Goal: Task Accomplishment & Management: Use online tool/utility

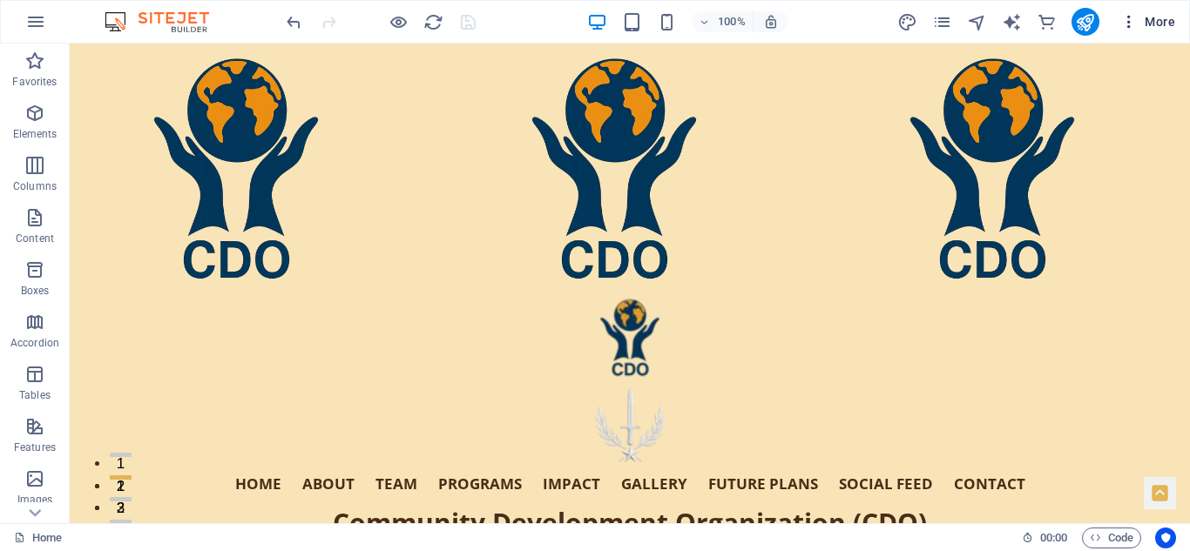
click at [1156, 18] on span "More" at bounding box center [1147, 21] width 55 height 17
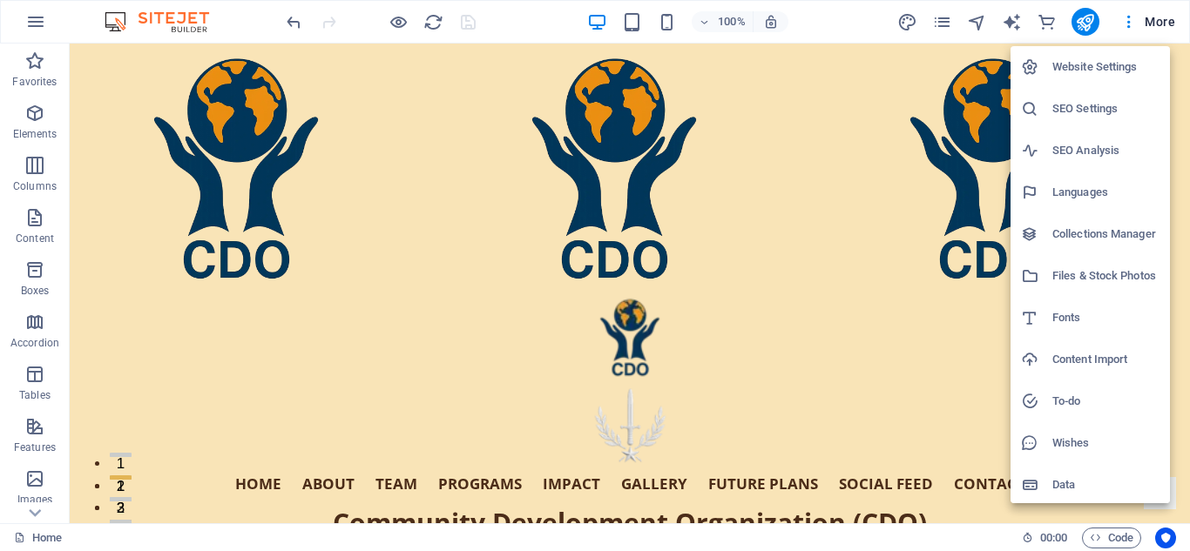
click at [1098, 272] on h6 "Files & Stock Photos" at bounding box center [1105, 276] width 107 height 21
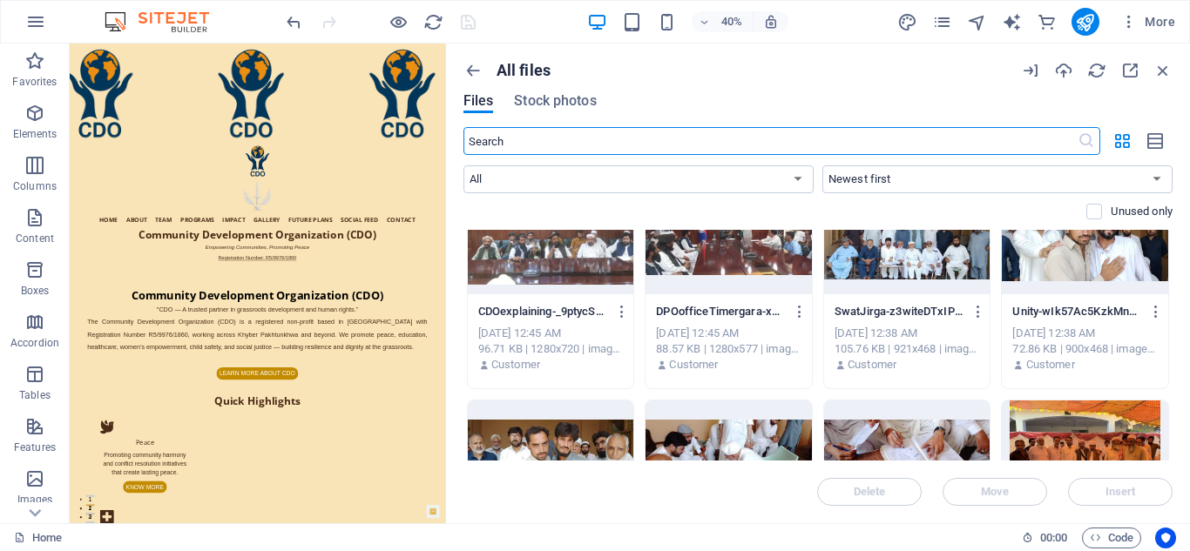
scroll to position [2134, 0]
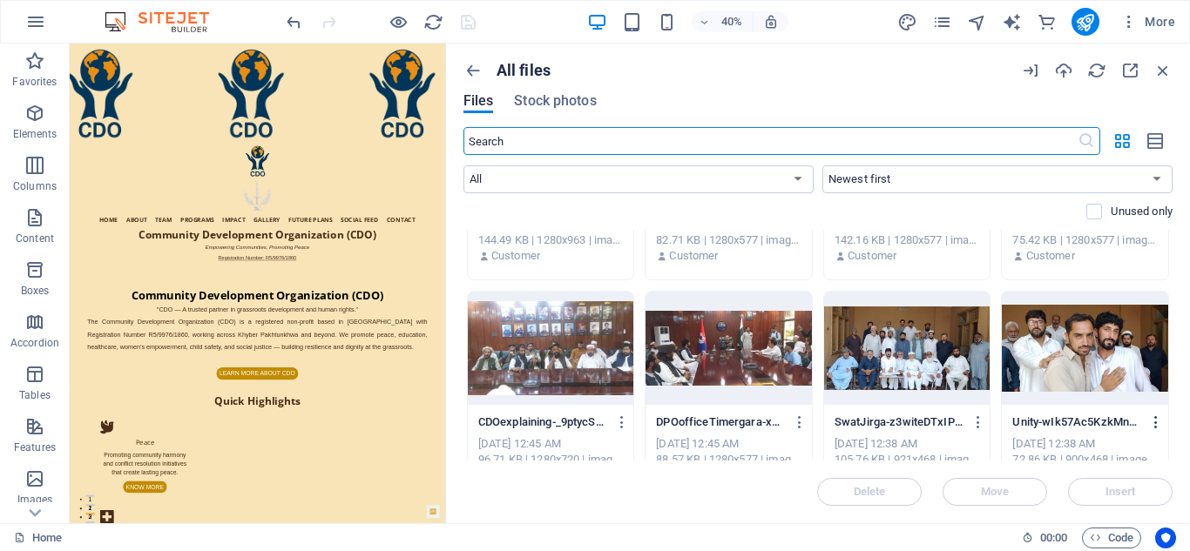
click at [1154, 420] on icon "button" at bounding box center [1156, 423] width 17 height 16
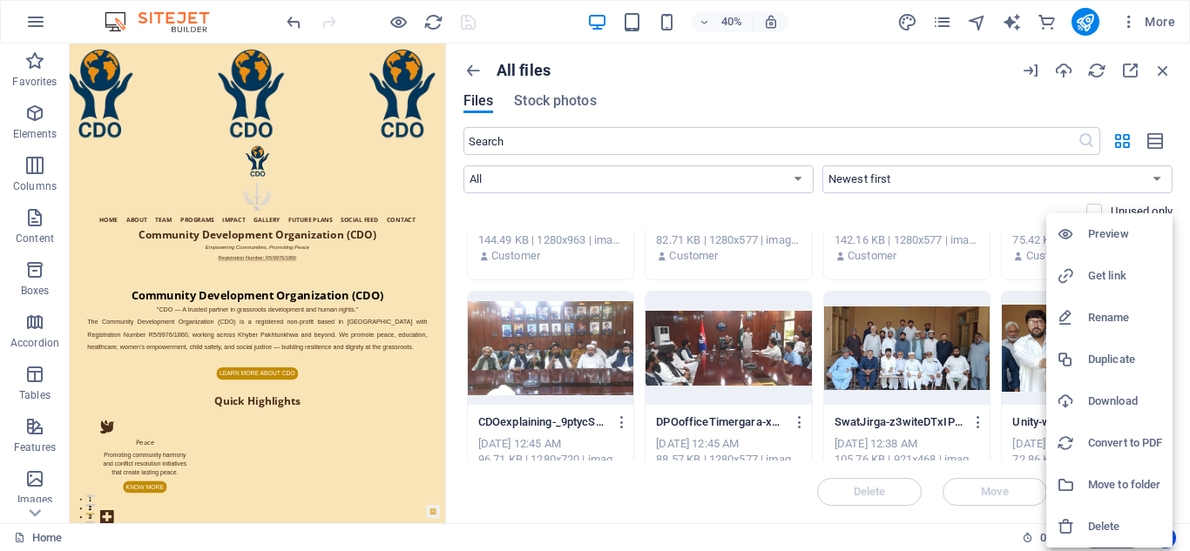
click at [1105, 270] on h6 "Get link" at bounding box center [1125, 276] width 74 height 21
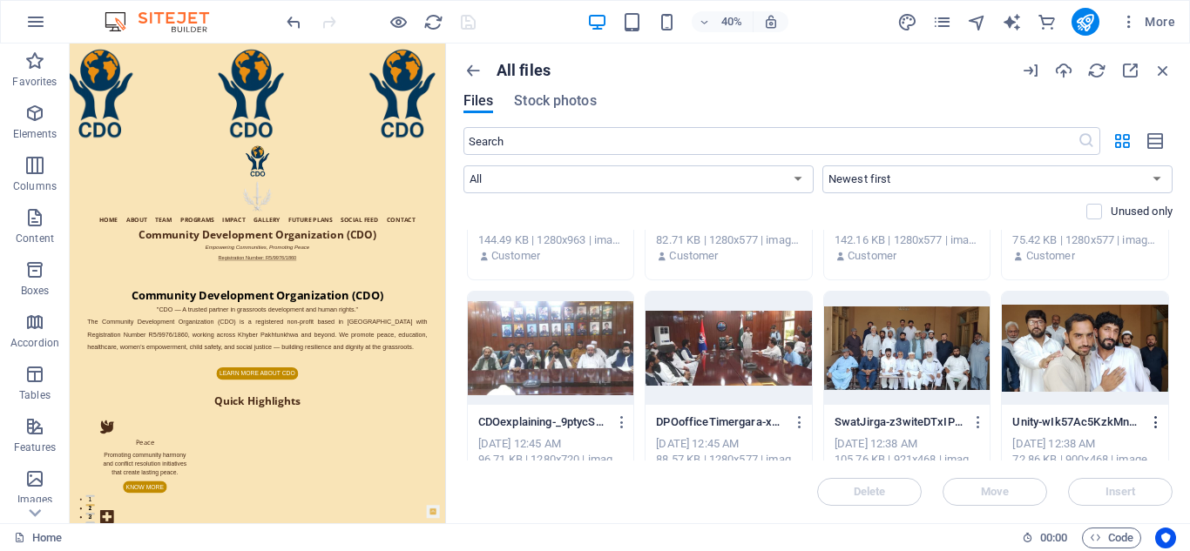
click at [1153, 420] on icon "button" at bounding box center [1156, 423] width 17 height 16
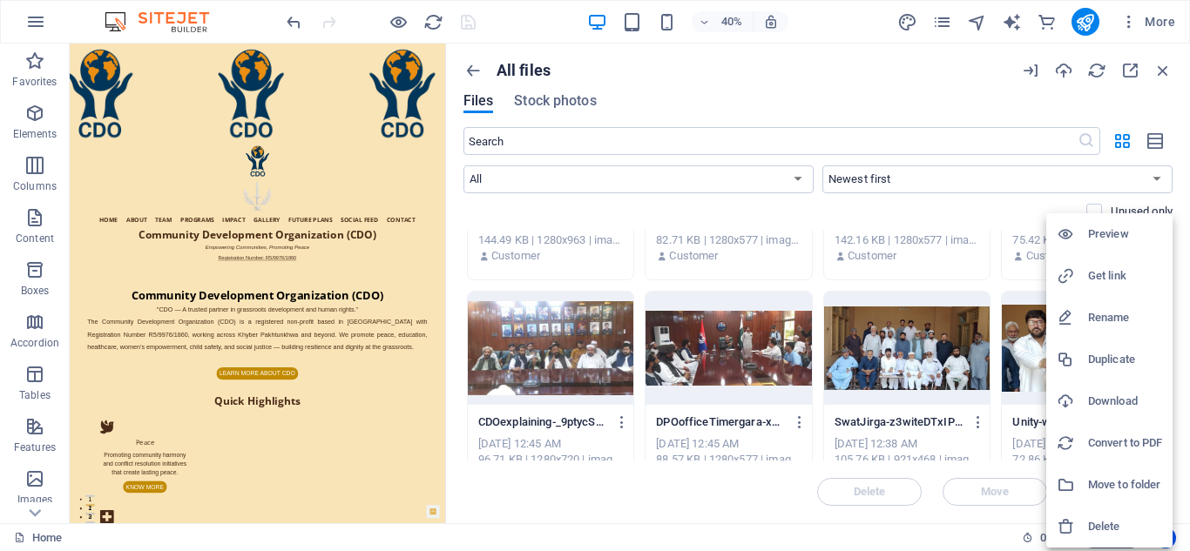
click at [1113, 273] on h6 "Get link" at bounding box center [1125, 276] width 74 height 21
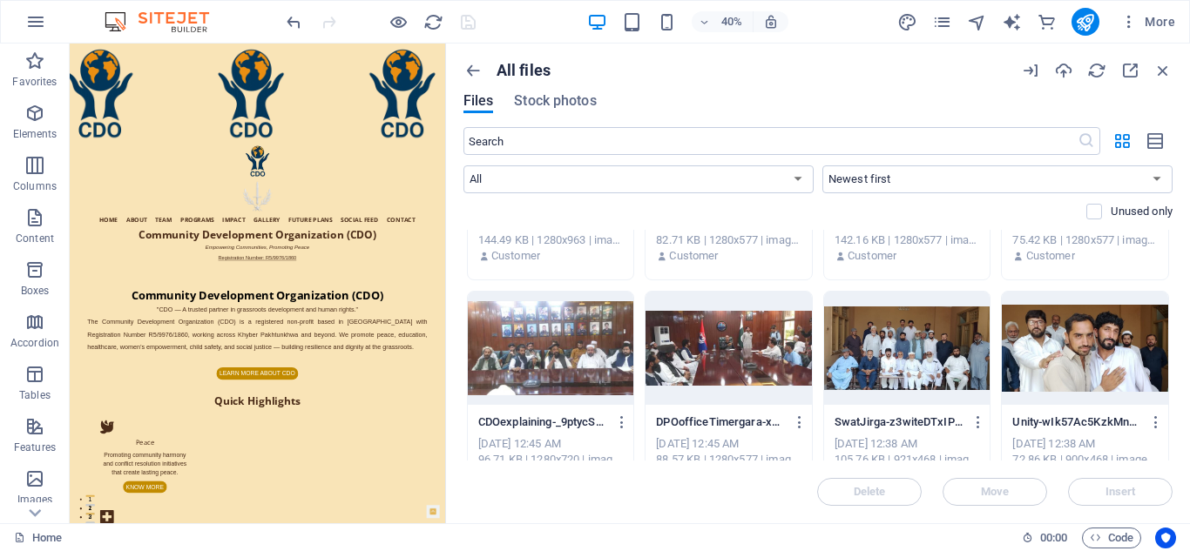
click at [1172, 392] on div "All files Files Stock photos ​ All Images Documents Audio Video Vector Other Ne…" at bounding box center [818, 284] width 744 height 480
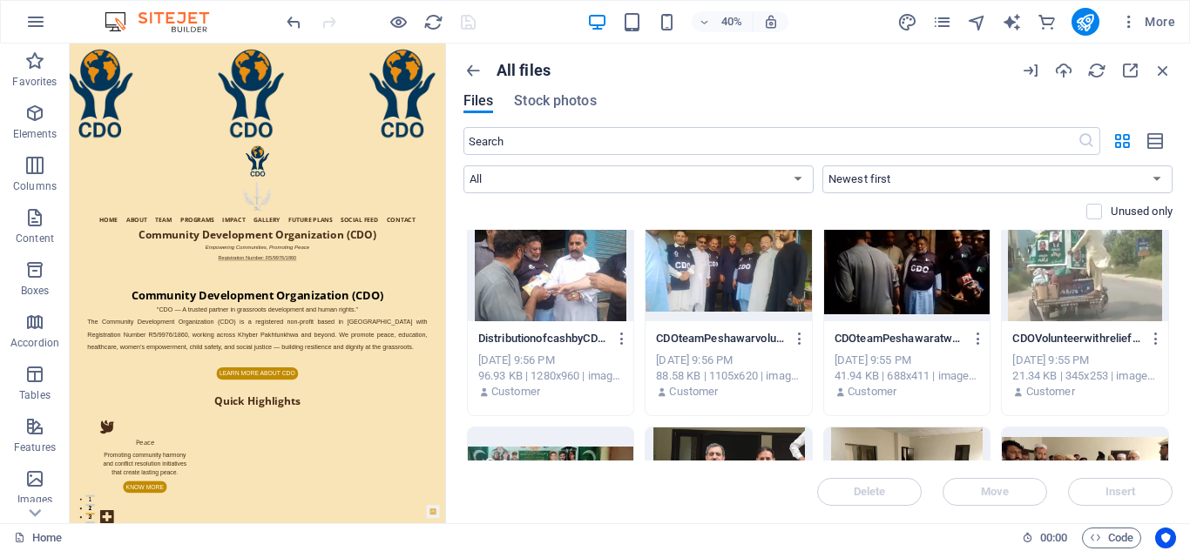
scroll to position [3058, 0]
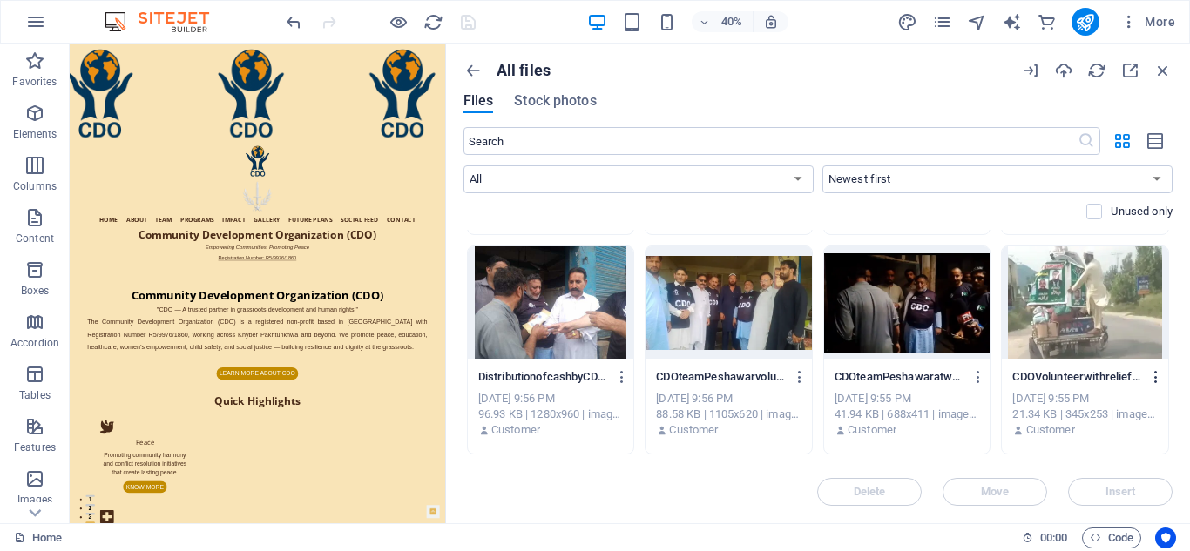
click at [1155, 374] on icon "button" at bounding box center [1156, 377] width 17 height 16
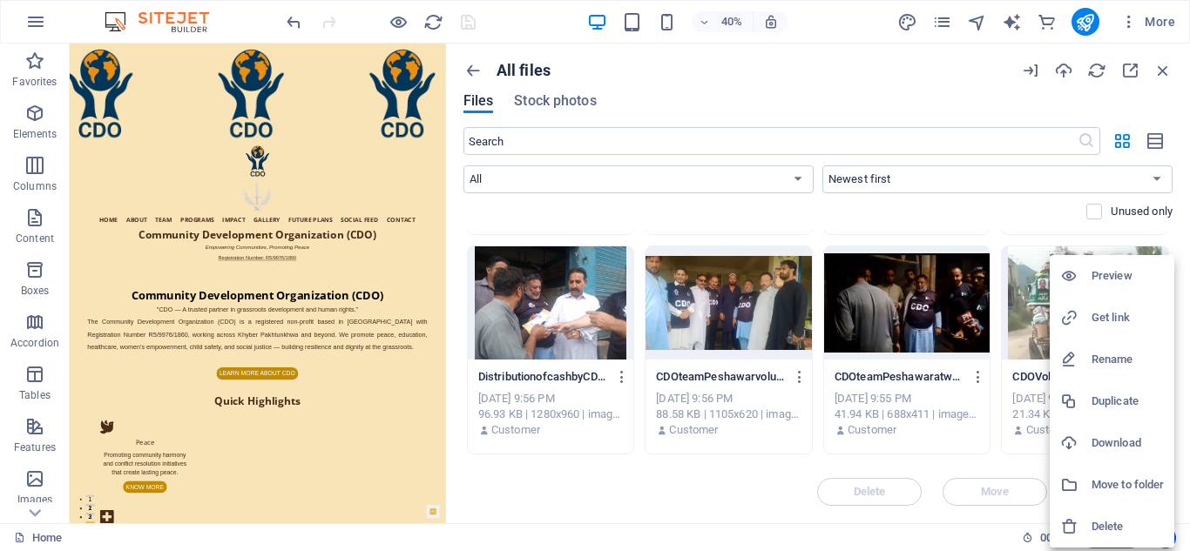
click at [1119, 308] on h6 "Get link" at bounding box center [1128, 318] width 72 height 21
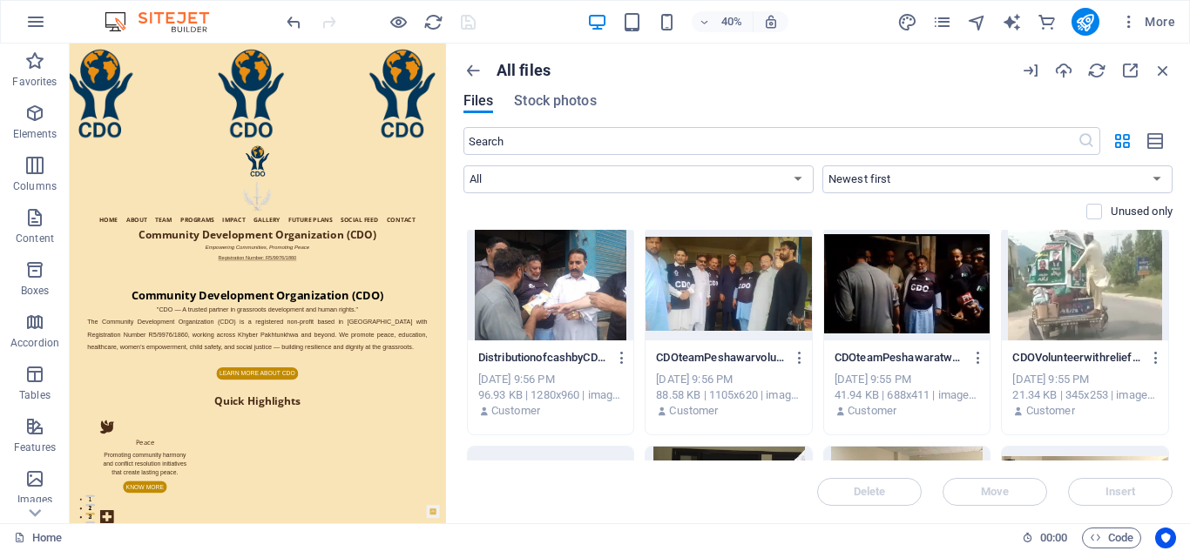
scroll to position [3039, 0]
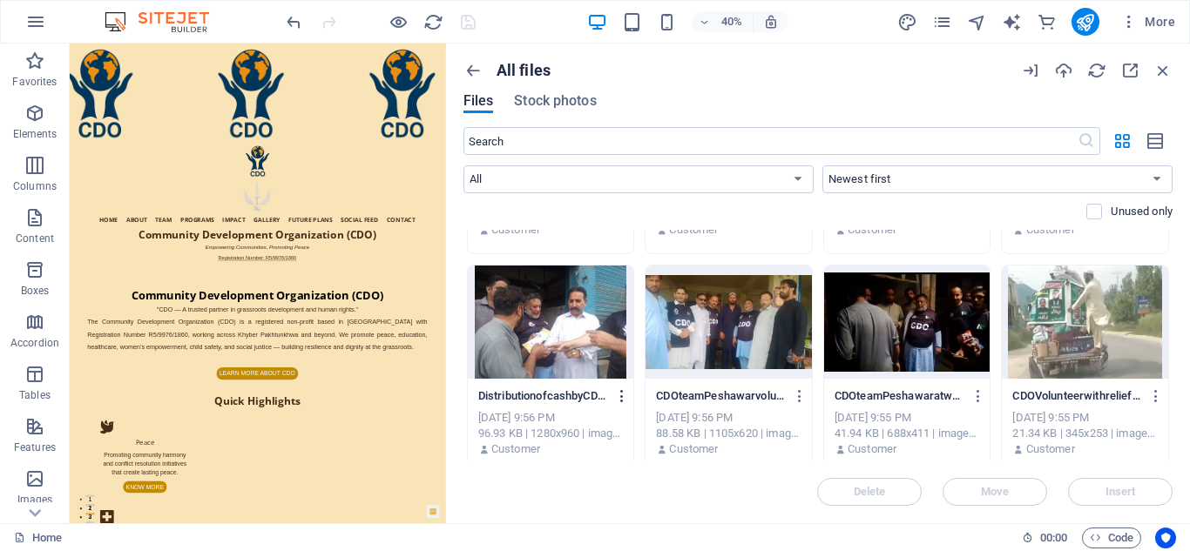
click at [624, 391] on icon "button" at bounding box center [622, 397] width 17 height 16
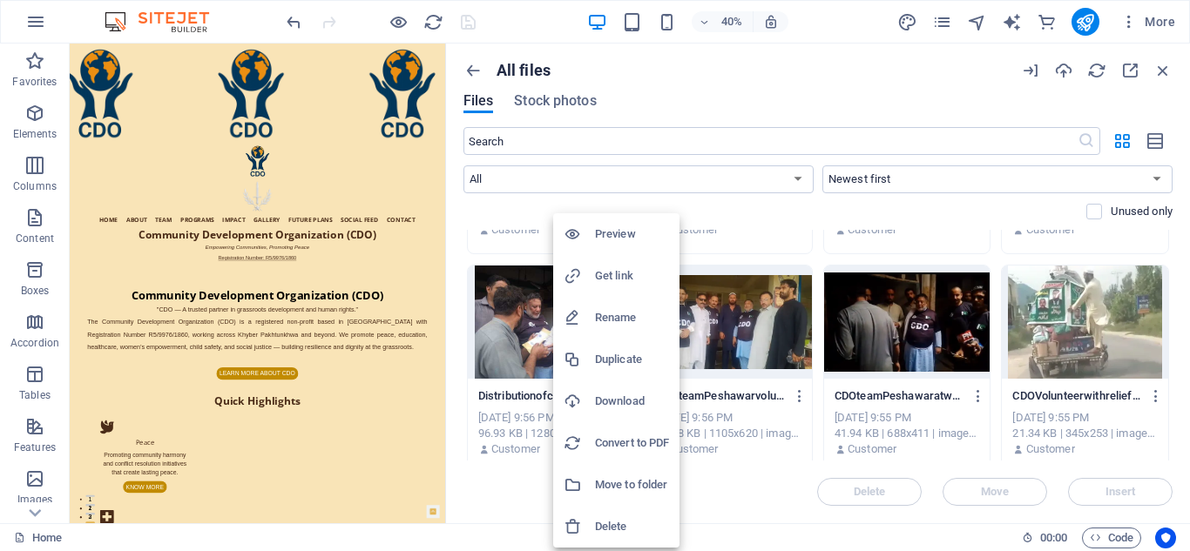
click at [619, 279] on h6 "Get link" at bounding box center [632, 276] width 74 height 21
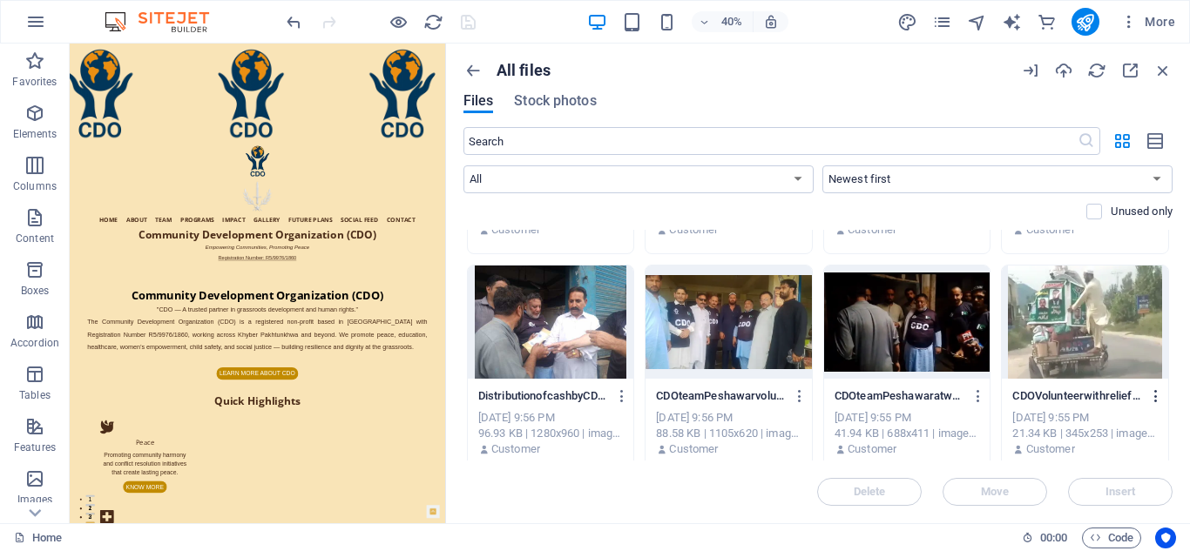
click at [1153, 395] on icon "button" at bounding box center [1156, 397] width 17 height 16
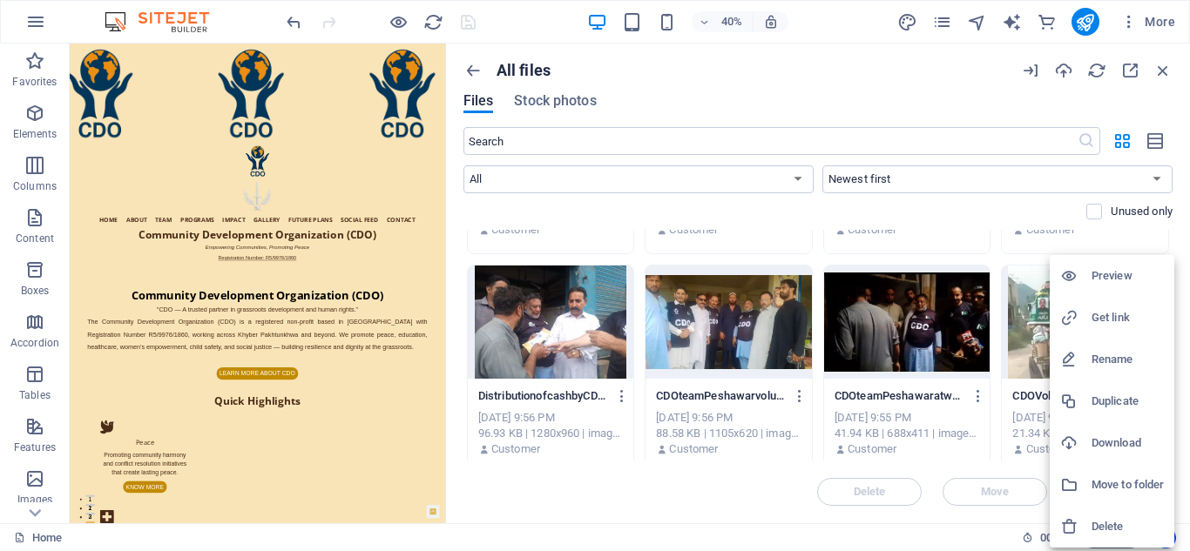
click at [1109, 313] on h6 "Get link" at bounding box center [1128, 318] width 72 height 21
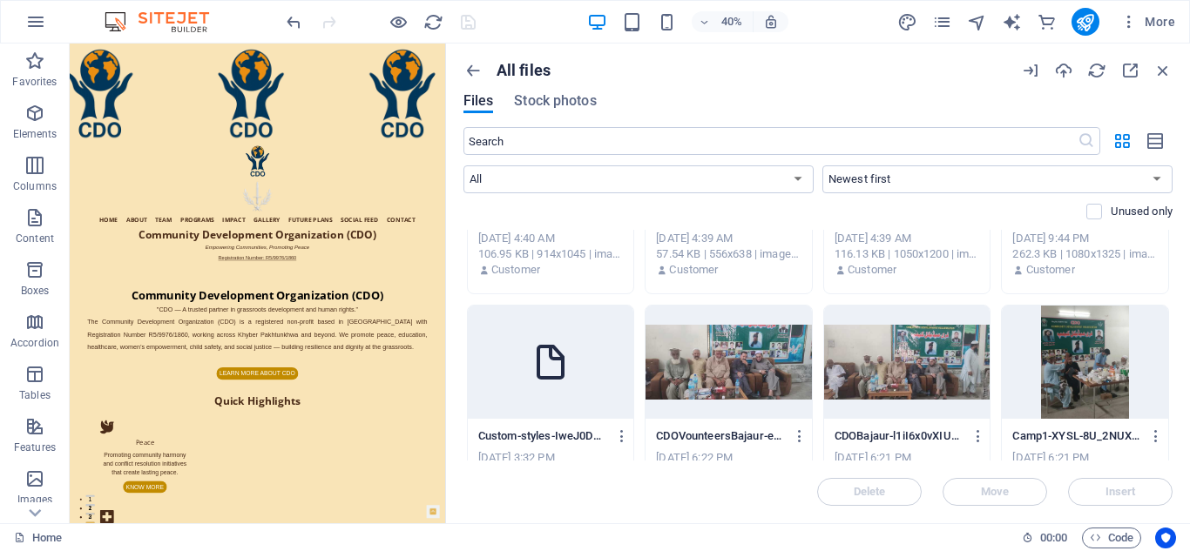
scroll to position [5219, 0]
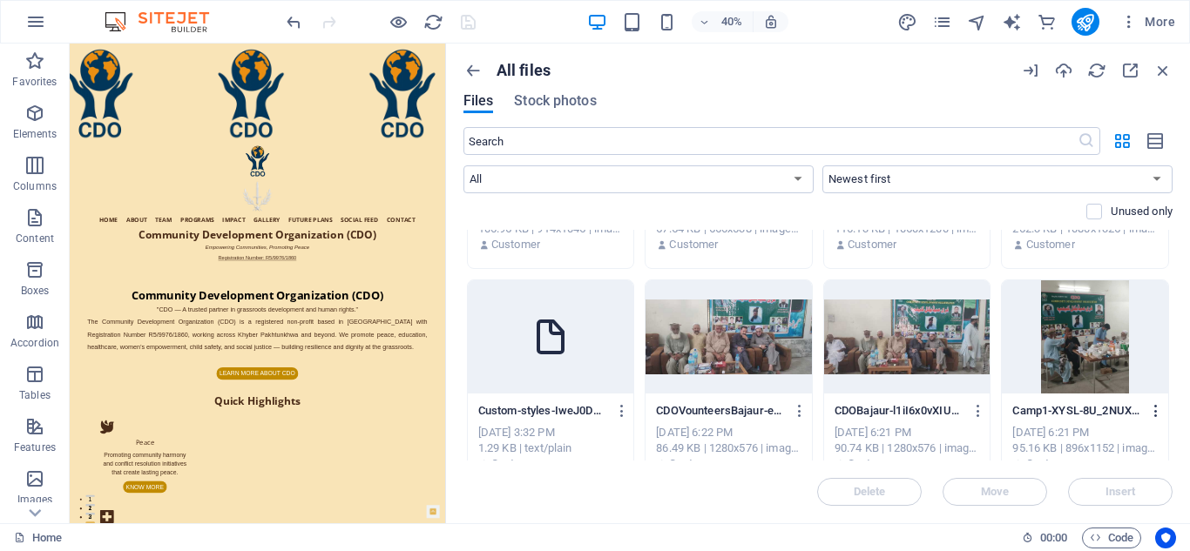
click at [1153, 409] on icon "button" at bounding box center [1156, 411] width 17 height 16
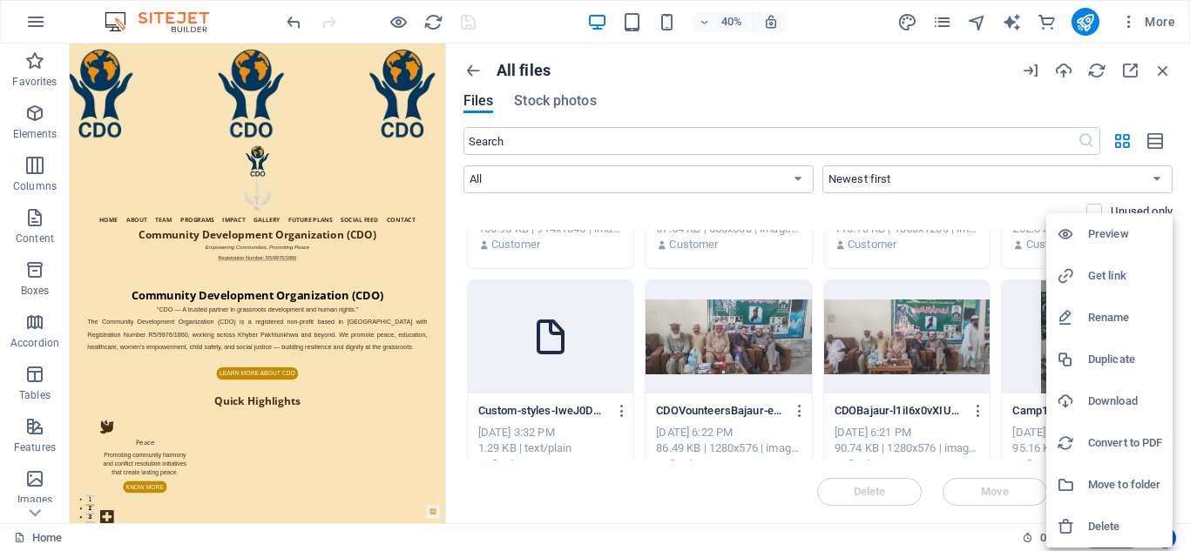
click at [1110, 270] on ul "Preview Get link Rename Duplicate Download Convert to PDF Move to folder Delete" at bounding box center [1109, 380] width 126 height 335
click at [1110, 269] on h6 "Get link" at bounding box center [1125, 276] width 74 height 21
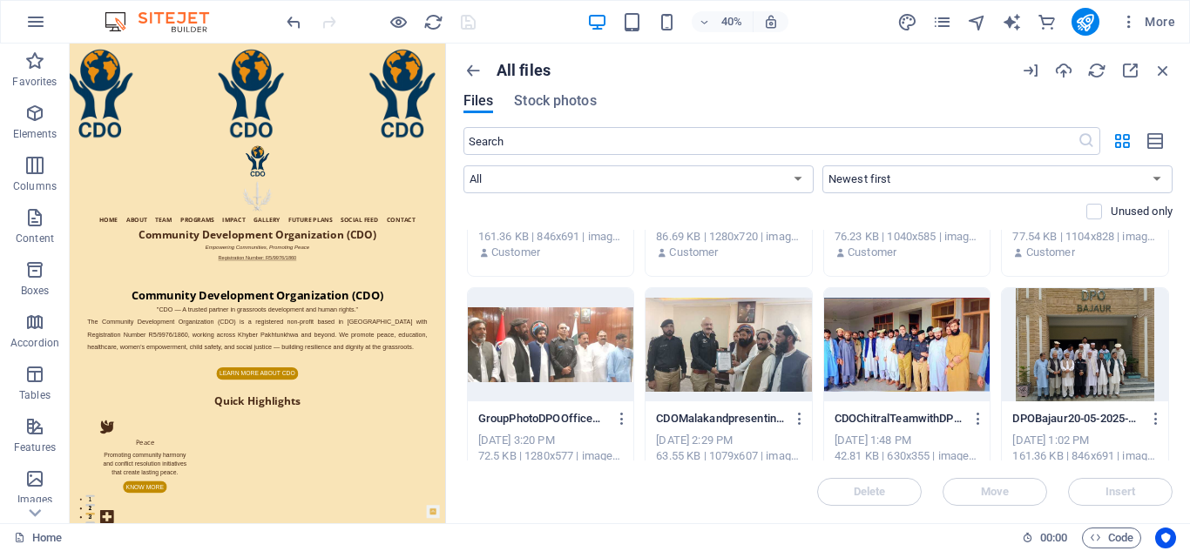
scroll to position [3700, 0]
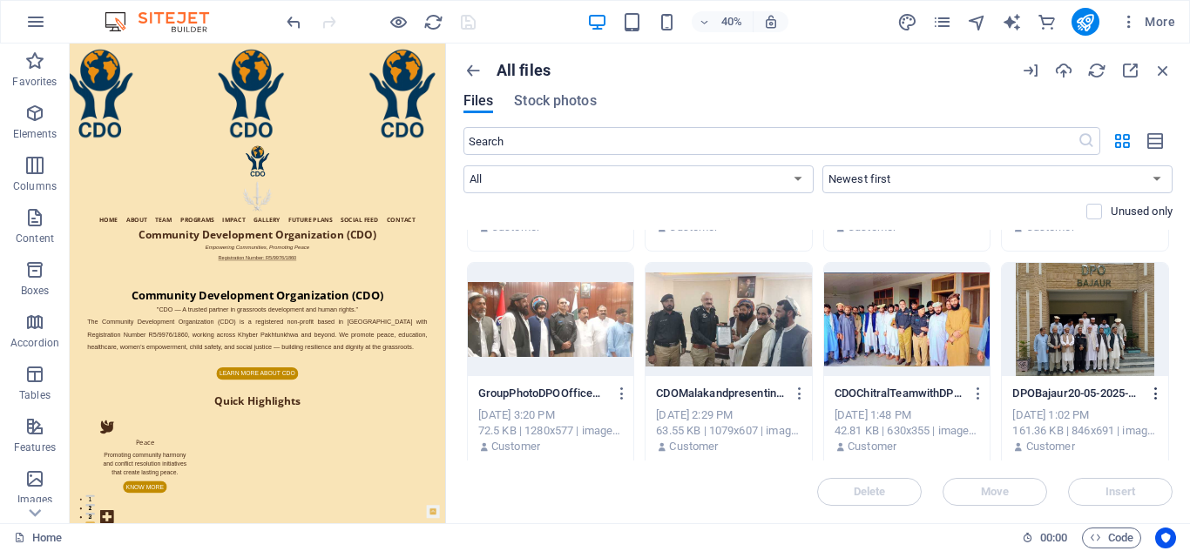
click at [1153, 390] on icon "button" at bounding box center [1156, 394] width 17 height 16
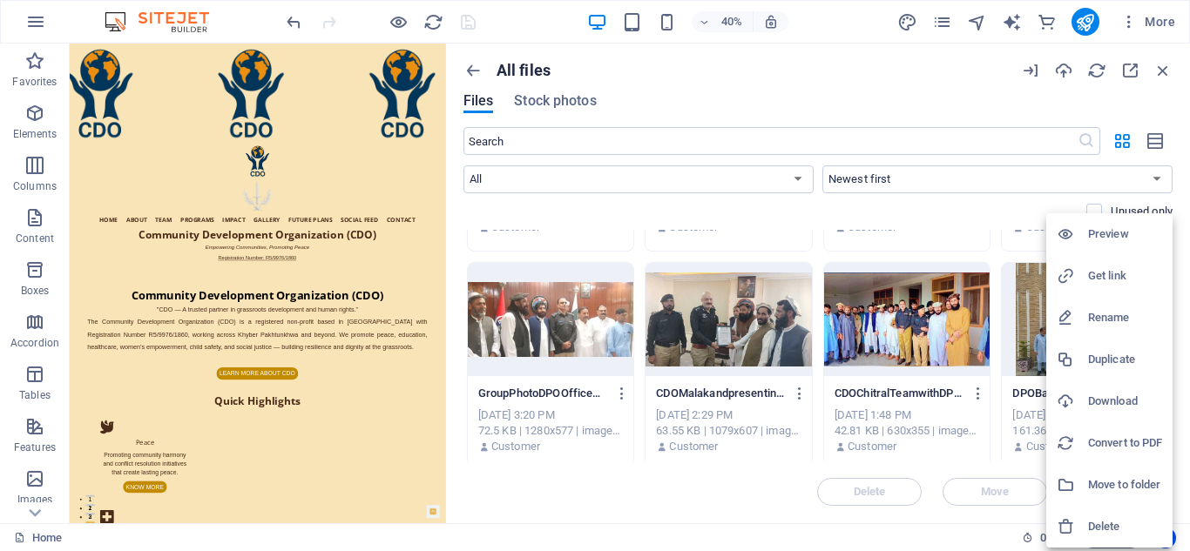
click at [1117, 274] on h6 "Get link" at bounding box center [1125, 276] width 74 height 21
